Goal: Use online tool/utility: Utilize a website feature to perform a specific function

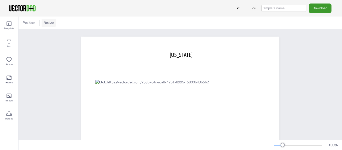
click at [50, 23] on button "Resize" at bounding box center [49, 23] width 14 height 8
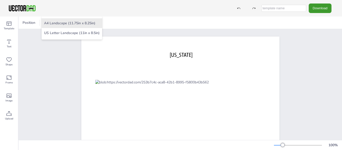
click at [55, 25] on li "A4 Landscape (11.75in x 8.25in)" at bounding box center [72, 23] width 61 height 10
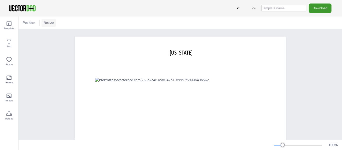
click at [51, 23] on button "Resize" at bounding box center [49, 23] width 14 height 8
click at [53, 34] on li "US Letter Landscape (11in x 8.5in)" at bounding box center [72, 33] width 61 height 10
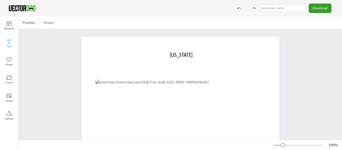
click at [10, 44] on icon at bounding box center [9, 42] width 6 height 6
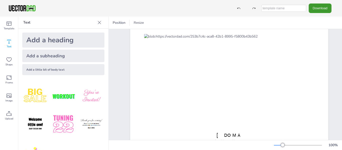
scroll to position [50, 0]
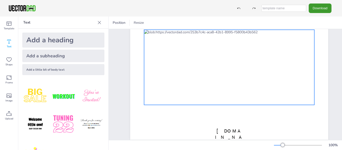
click at [146, 65] on div at bounding box center [229, 67] width 170 height 75
click at [195, 22] on button "Resize" at bounding box center [194, 23] width 14 height 8
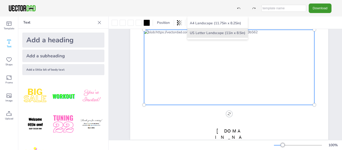
click at [198, 34] on li "US Letter Landscape (11in x 8.5in)" at bounding box center [217, 33] width 61 height 10
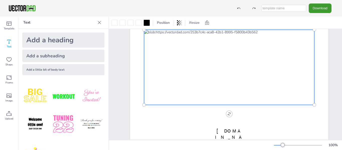
click at [99, 23] on icon at bounding box center [99, 22] width 5 height 5
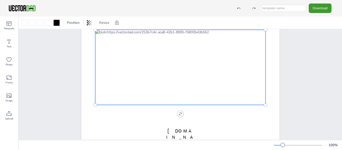
drag, startPoint x: 221, startPoint y: 1, endPoint x: 308, endPoint y: 76, distance: 114.9
drag, startPoint x: 308, startPoint y: 76, endPoint x: 331, endPoint y: 80, distance: 23.0
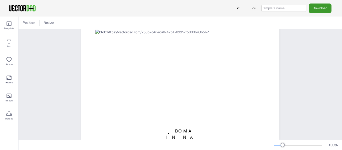
click at [109, 8] on div "Download" at bounding box center [171, 8] width 342 height 17
drag, startPoint x: 109, startPoint y: 8, endPoint x: 317, endPoint y: 41, distance: 210.9
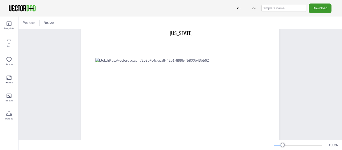
scroll to position [11, 0]
